Goal: Task Accomplishment & Management: Manage account settings

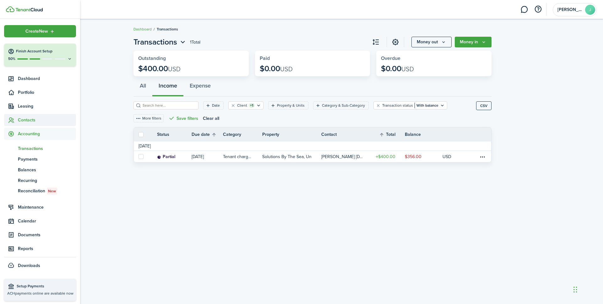
click at [22, 121] on span "Contacts" at bounding box center [47, 120] width 58 height 7
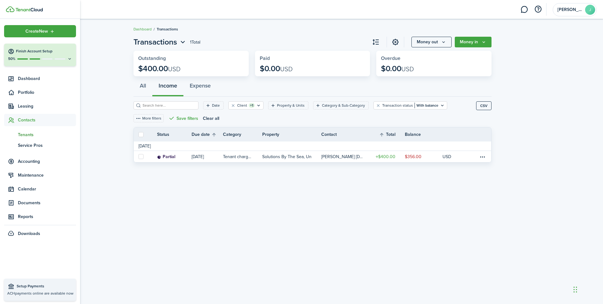
click at [27, 135] on span "Tenants" at bounding box center [47, 135] width 58 height 7
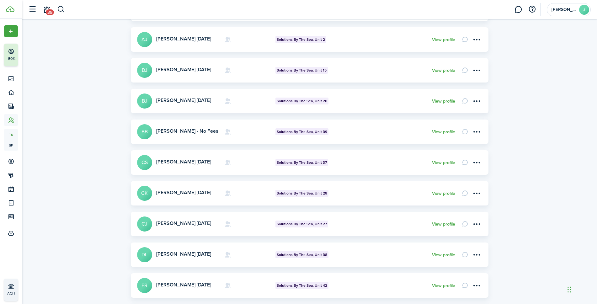
scroll to position [168, 0]
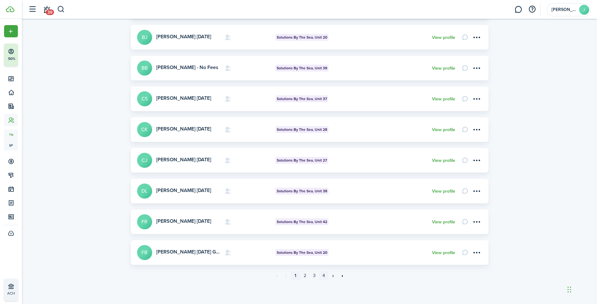
click at [323, 276] on link "4" at bounding box center [323, 275] width 9 height 9
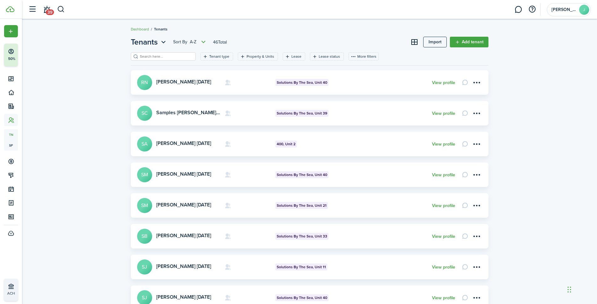
scroll to position [107, 0]
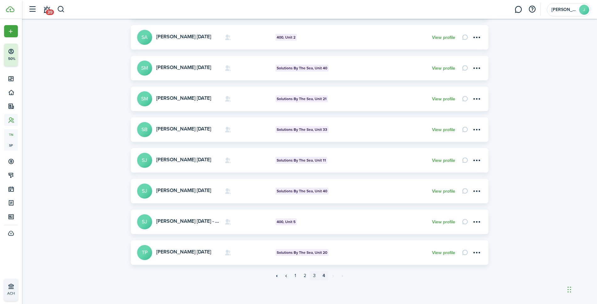
click at [314, 276] on link "3" at bounding box center [314, 275] width 9 height 9
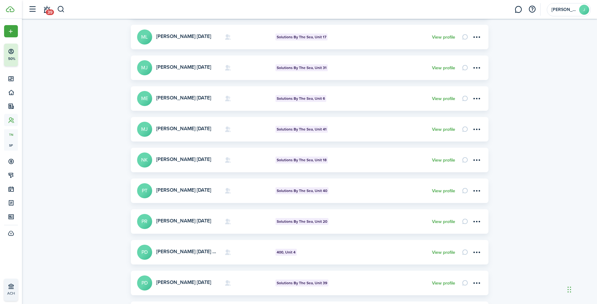
scroll to position [126, 0]
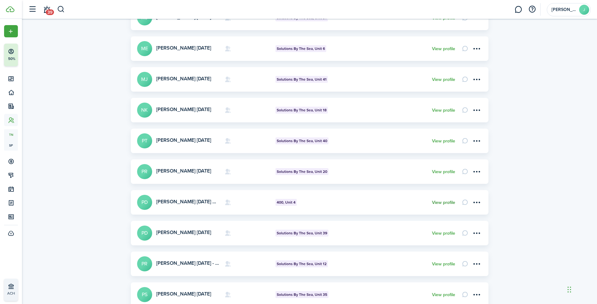
click at [439, 201] on link "View profile" at bounding box center [443, 202] width 23 height 5
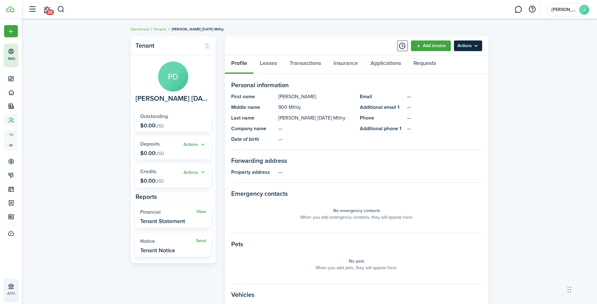
click at [480, 46] on menu-btn "Actions" at bounding box center [468, 45] width 28 height 11
click at [443, 59] on link "Edit" at bounding box center [454, 59] width 55 height 11
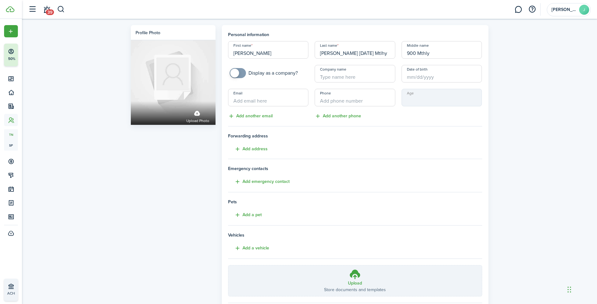
click at [416, 52] on input "900 Mthly" at bounding box center [442, 50] width 81 height 18
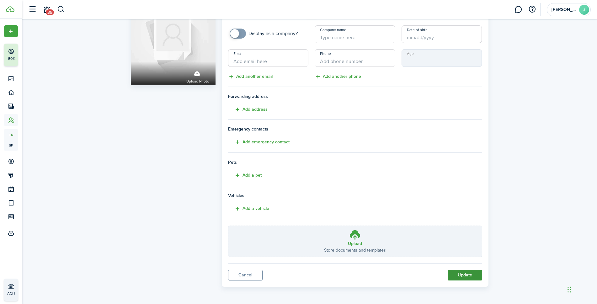
type input "750 Mthly"
click at [457, 275] on button "Update" at bounding box center [465, 275] width 35 height 11
